Goal: Task Accomplishment & Management: Complete application form

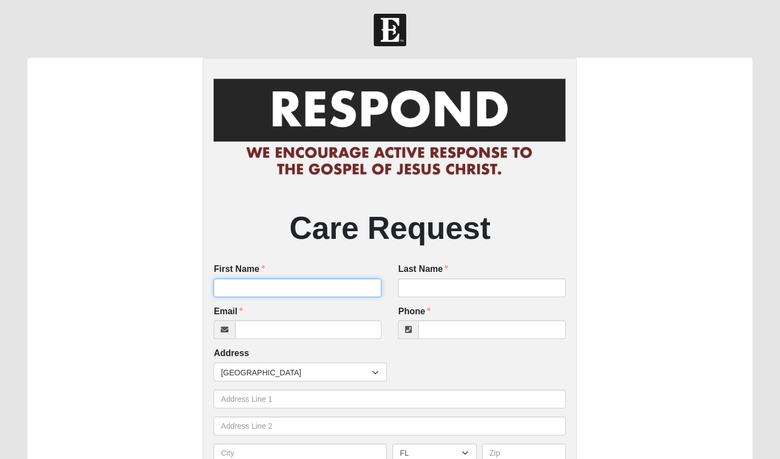
click at [256, 286] on input "First Name" at bounding box center [298, 287] width 168 height 19
type input "Colt"
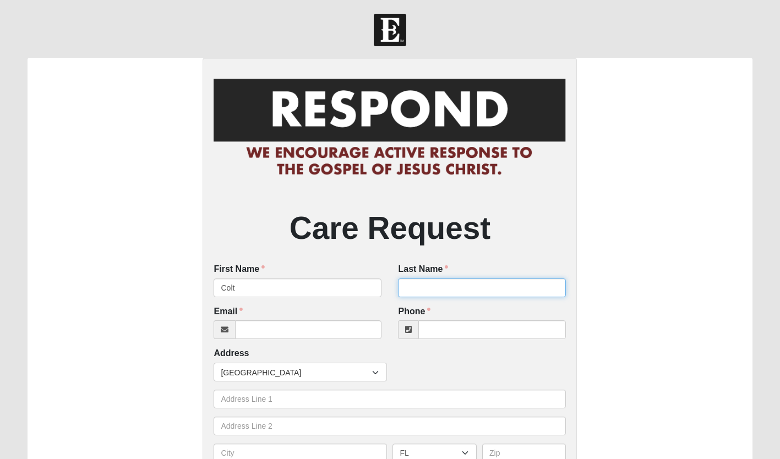
type input "Williams"
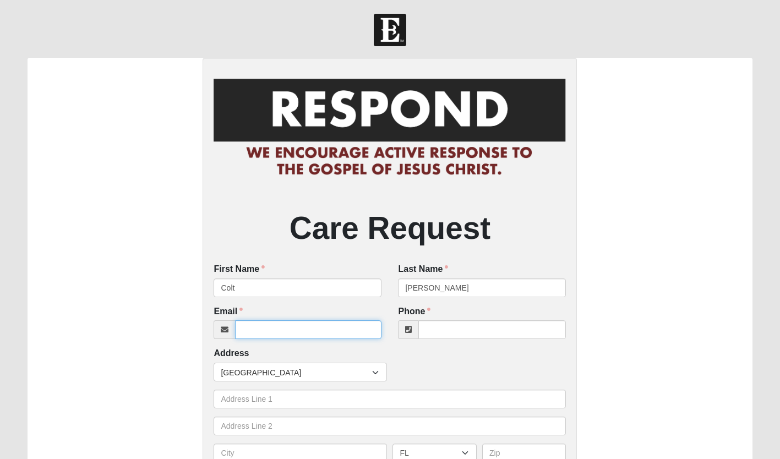
type input "williamsc32@bolles.org"
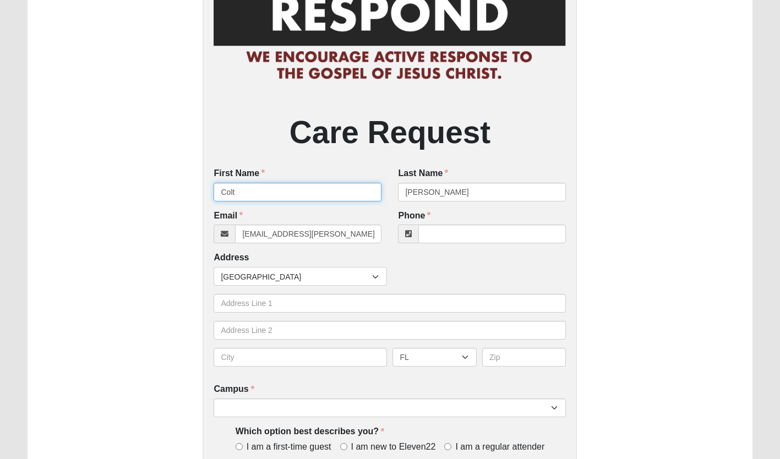
scroll to position [99, 0]
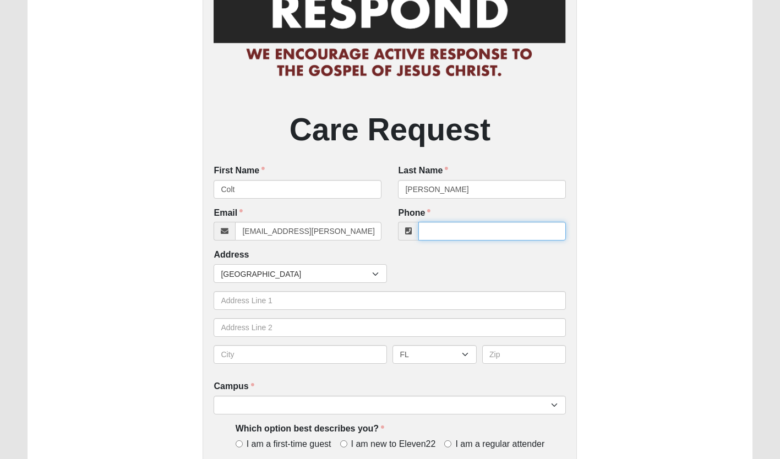
click at [442, 233] on input "Phone" at bounding box center [491, 231] width 147 height 19
type input "(813) 714-1076"
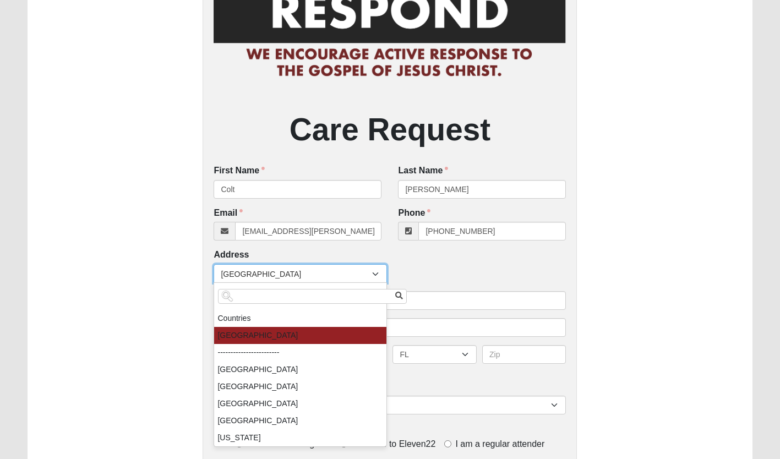
click at [136, 272] on div "Care Request First Name Colt First Name is required. Last Name Williams Last Na…" at bounding box center [390, 279] width 724 height 641
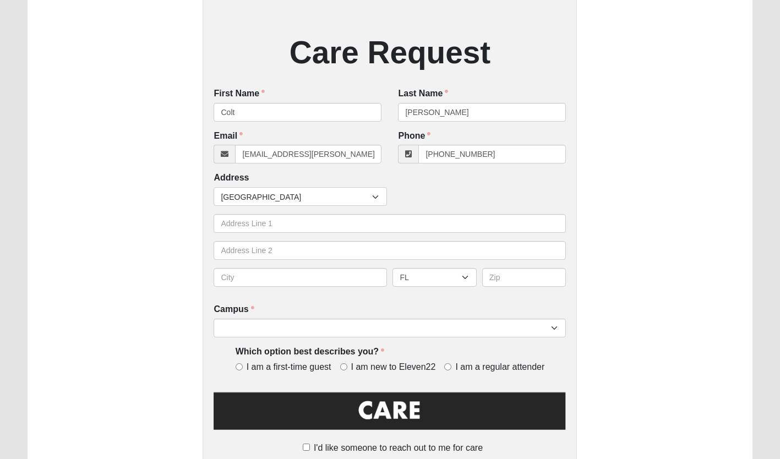
scroll to position [174, 0]
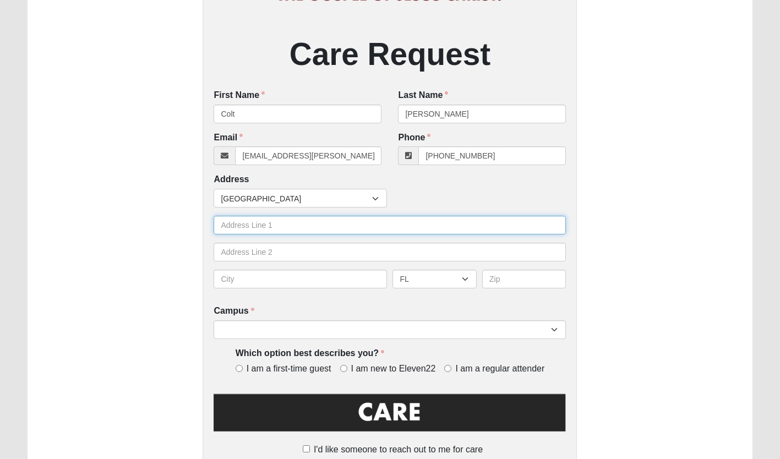
click at [236, 230] on input "text" at bounding box center [390, 225] width 352 height 19
type input "14465 magnolia springs ln E"
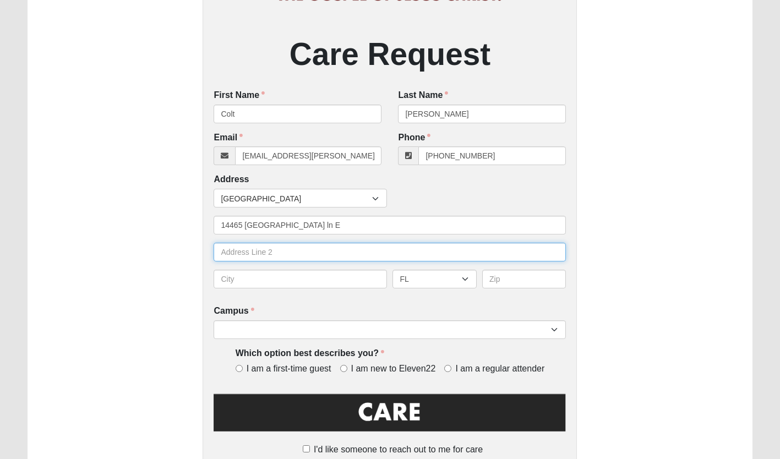
click at [299, 254] on input "text" at bounding box center [390, 252] width 352 height 19
type input "1"
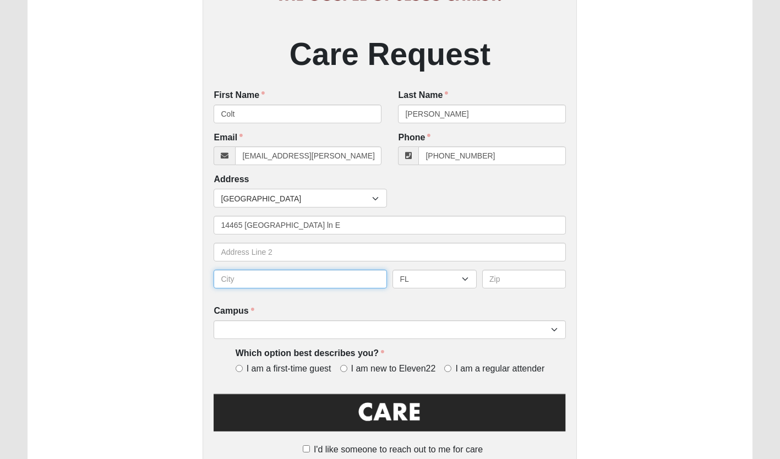
click at [244, 277] on input "text" at bounding box center [300, 279] width 173 height 19
type input "jacksonville"
click at [540, 280] on input "text" at bounding box center [524, 279] width 84 height 19
type input "32258"
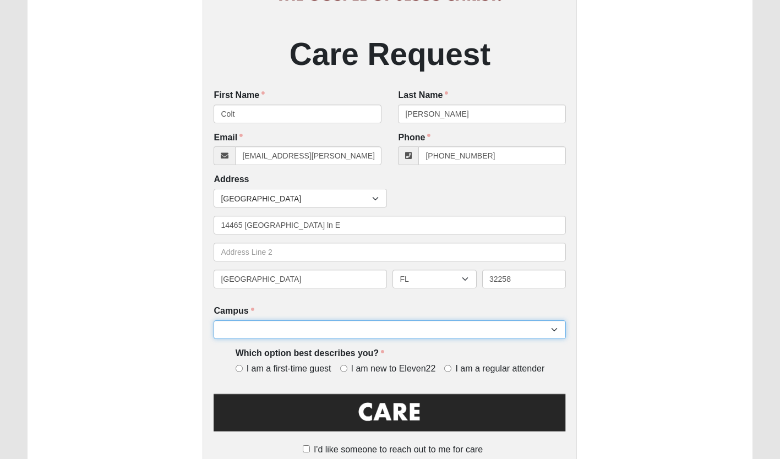
click at [524, 330] on select "Arlington Baymeadows Eleven22 Online Fleming Island Jesup Mandarin North Jax Or…" at bounding box center [390, 329] width 352 height 19
select select "3"
click at [214, 321] on select "Arlington Baymeadows Eleven22 Online Fleming Island Jesup Mandarin North Jax Or…" at bounding box center [390, 329] width 352 height 19
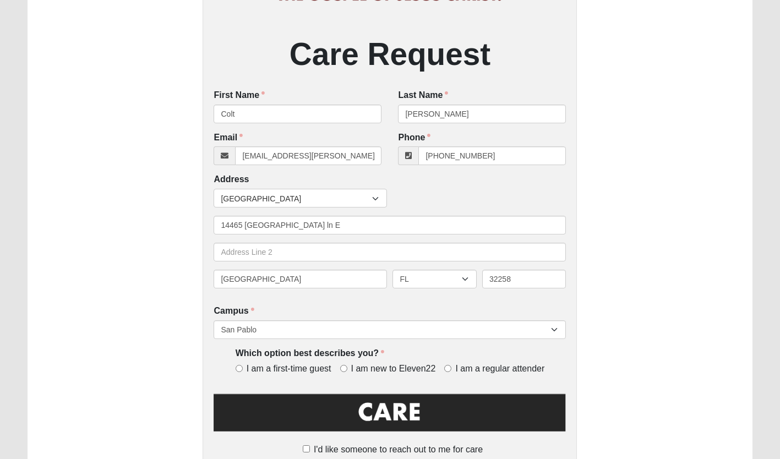
click at [455, 370] on label "I am a regular attender" at bounding box center [494, 369] width 100 height 13
click at [451, 370] on input "I am a regular attender" at bounding box center [447, 368] width 7 height 7
radio input "true"
click at [419, 413] on img at bounding box center [390, 416] width 352 height 50
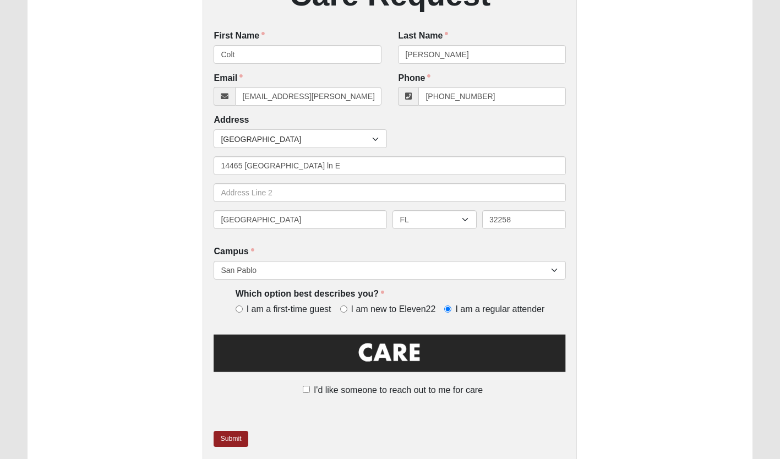
scroll to position [281, 0]
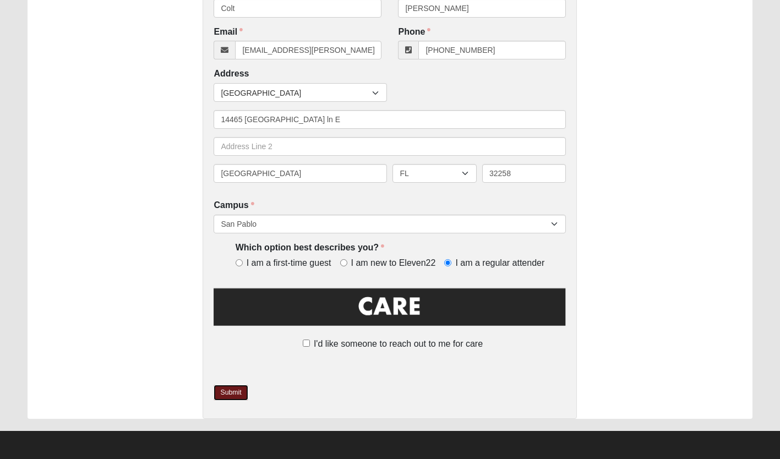
click at [234, 391] on link "Submit" at bounding box center [231, 393] width 34 height 16
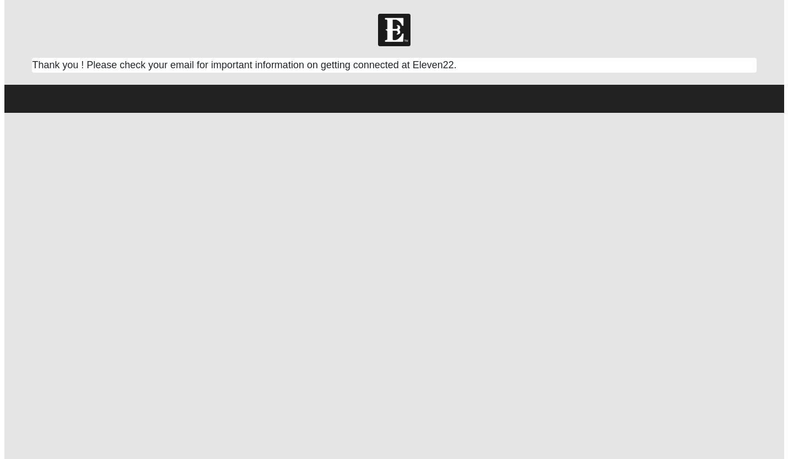
scroll to position [0, 0]
